Goal: Task Accomplishment & Management: Complete application form

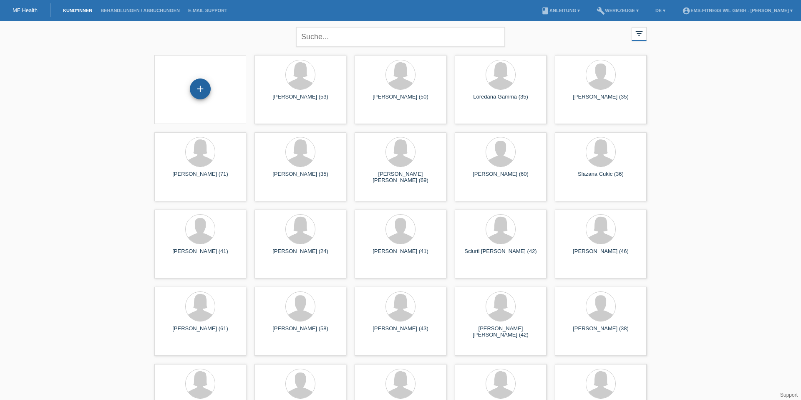
click at [204, 96] on div "+" at bounding box center [200, 88] width 21 height 21
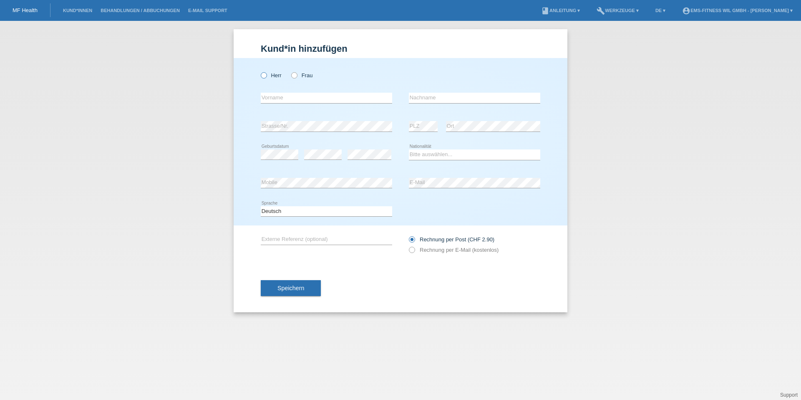
click at [270, 76] on label "Herr" at bounding box center [271, 75] width 21 height 6
click at [266, 76] on input "Herr" at bounding box center [263, 74] width 5 height 5
radio input "true"
click at [294, 96] on input "text" at bounding box center [326, 98] width 131 height 10
type input "Ariton"
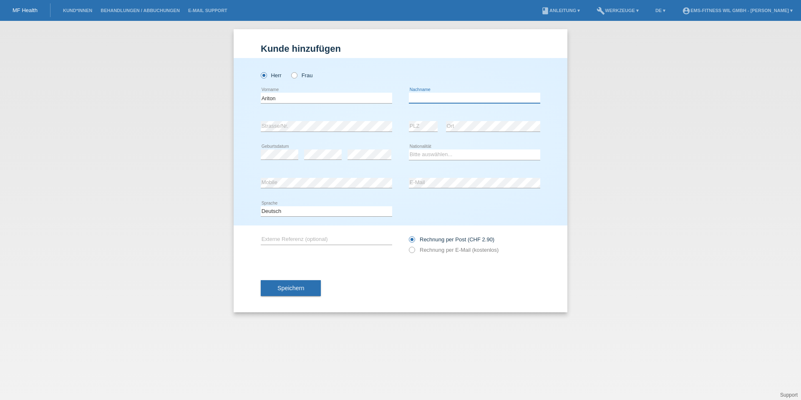
type input "Murati"
select select "CH"
click at [395, 179] on div "error Mobile error E-Mail" at bounding box center [400, 183] width 279 height 28
click at [390, 185] on div "error Mobile error E-Mail" at bounding box center [400, 183] width 279 height 28
click at [282, 285] on span "Speichern" at bounding box center [290, 287] width 27 height 7
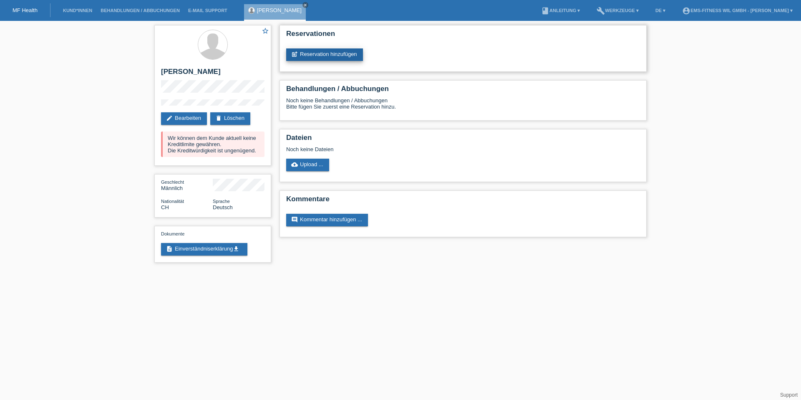
click at [328, 55] on link "post_add Reservation hinzufügen" at bounding box center [324, 54] width 77 height 13
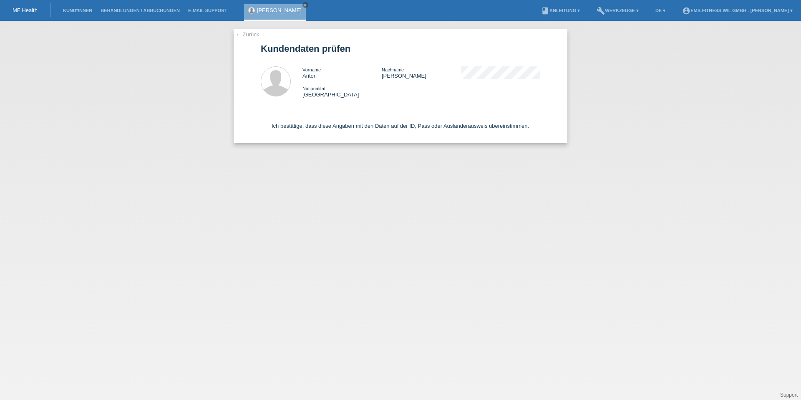
click at [283, 126] on label "Ich bestätige, dass diese Angaben mit den Daten auf der ID, Pass oder Ausländer…" at bounding box center [395, 126] width 268 height 6
click at [266, 126] on input "Ich bestätige, dass diese Angaben mit den Daten auf der ID, Pass oder Ausländer…" at bounding box center [263, 125] width 5 height 5
checkbox input "true"
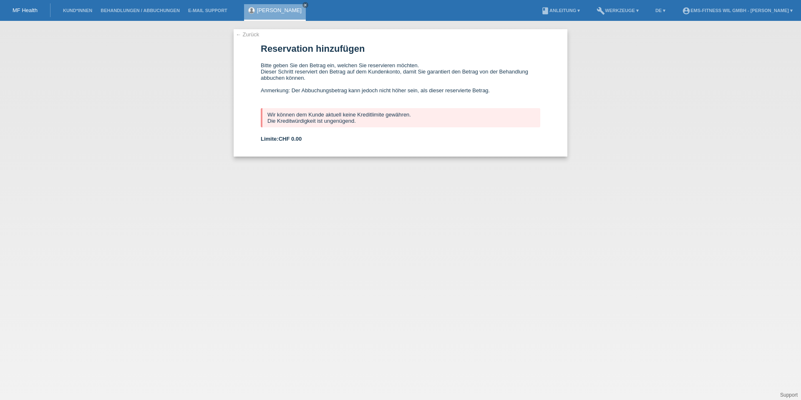
click at [86, 14] on li "Kund*innen" at bounding box center [78, 10] width 38 height 21
click at [85, 10] on link "Kund*innen" at bounding box center [78, 10] width 38 height 5
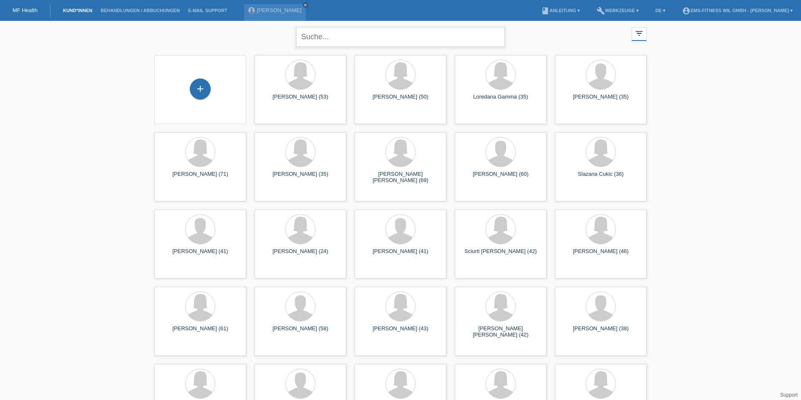
click at [325, 27] on input "text" at bounding box center [400, 37] width 209 height 20
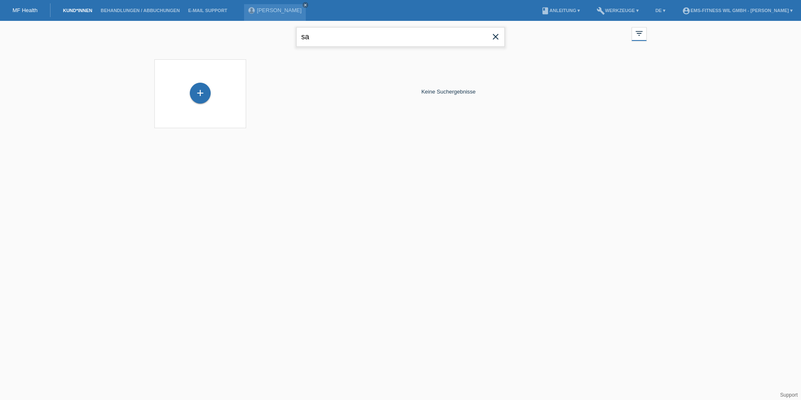
type input "s"
type input "maria"
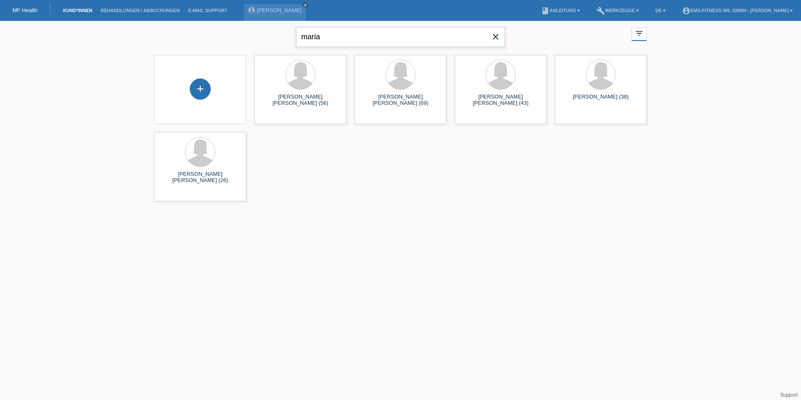
drag, startPoint x: 363, startPoint y: 34, endPoint x: 283, endPoint y: 33, distance: 80.5
click at [283, 33] on div "[PERSON_NAME] close filter_list view_module Alle Kund*innen anzeigen star Marki…" at bounding box center [400, 36] width 501 height 30
click at [494, 38] on icon "close" at bounding box center [496, 37] width 10 height 10
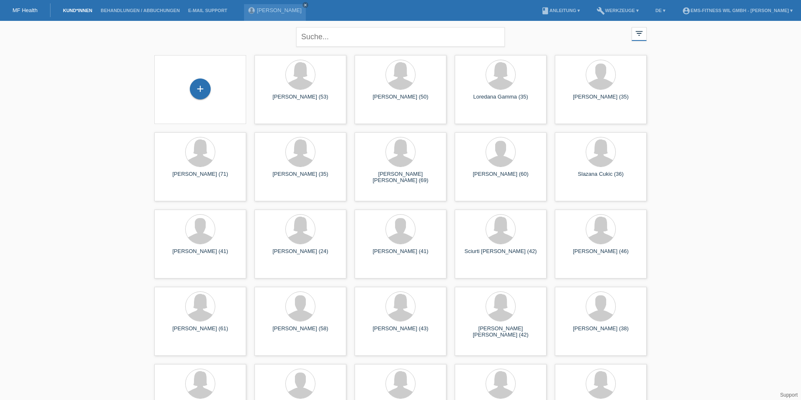
click at [746, 5] on li "account_circle EMS-Fitness Wil GmbH - [PERSON_NAME] ▾" at bounding box center [737, 10] width 119 height 21
click at [742, 11] on link "account_circle EMS-Fitness Wil GmbH - [PERSON_NAME] ▾" at bounding box center [737, 10] width 119 height 5
click at [686, 49] on link "Logout" at bounding box center [687, 52] width 17 height 6
